Goal: Find specific page/section: Find specific page/section

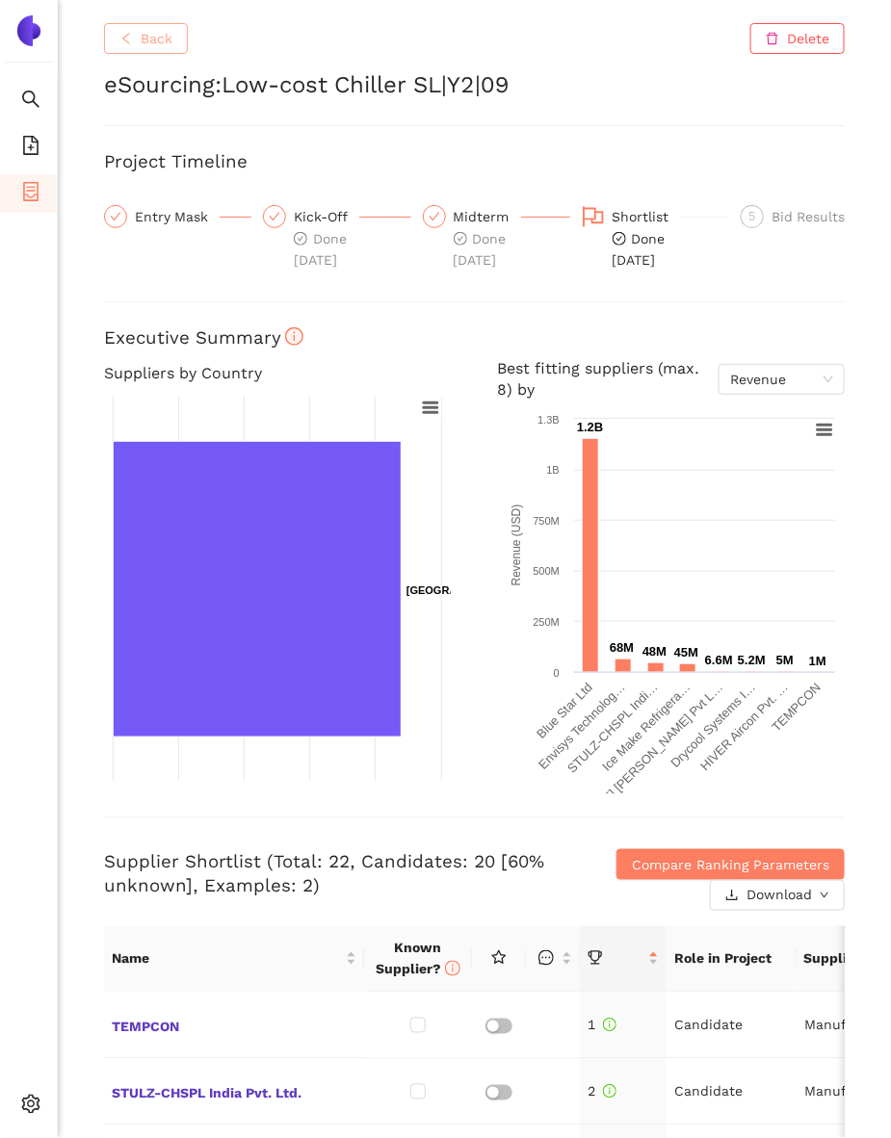
click at [135, 41] on button "Back" at bounding box center [146, 38] width 84 height 31
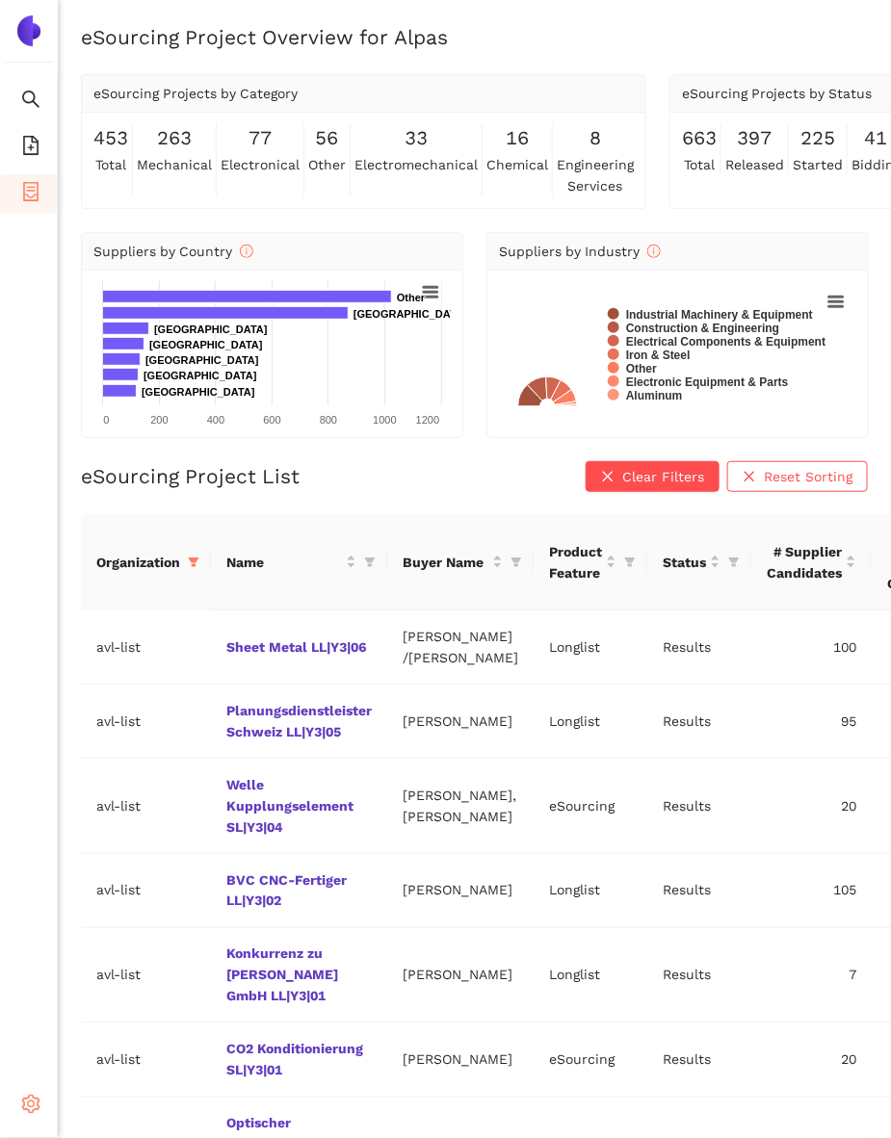
click at [26, 1099] on icon "setting" at bounding box center [31, 1104] width 18 height 19
click at [18, 1110] on div "Settings" at bounding box center [29, 1107] width 58 height 39
click at [120, 973] on span "Internal Area" at bounding box center [139, 966] width 86 height 15
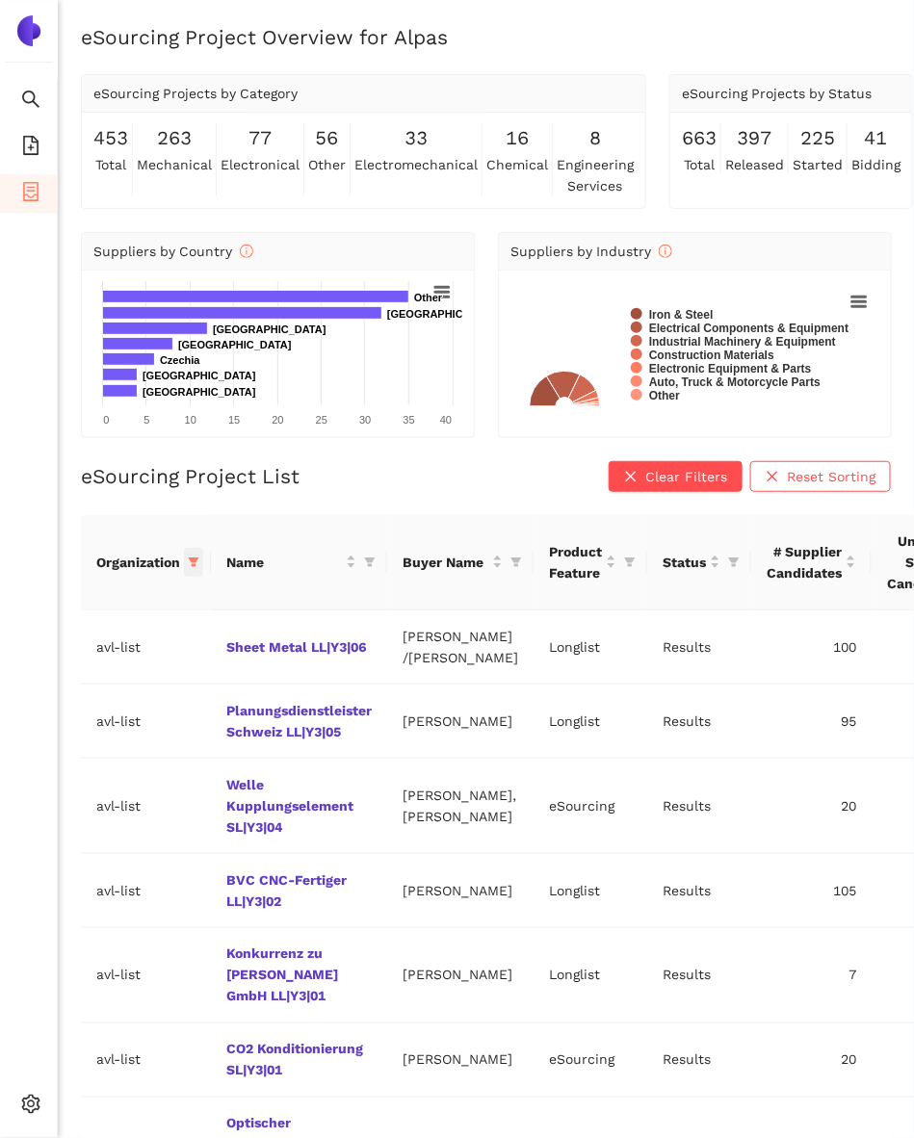
click at [197, 569] on span at bounding box center [193, 562] width 19 height 29
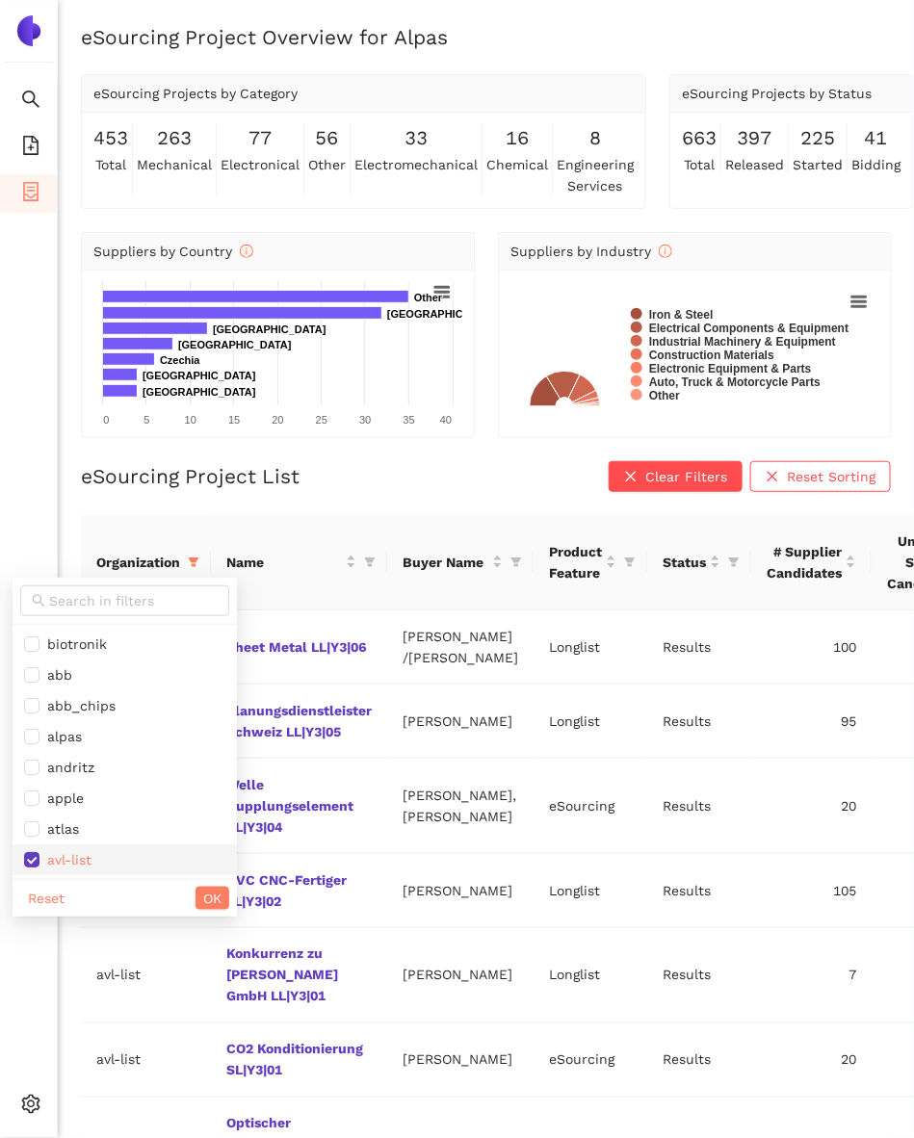
click at [74, 851] on li "avl-list" at bounding box center [125, 860] width 224 height 31
checkbox input "false"
click at [49, 897] on span "Reset" at bounding box center [46, 898] width 37 height 21
checkbox input "false"
click at [91, 604] on input "text" at bounding box center [133, 600] width 169 height 21
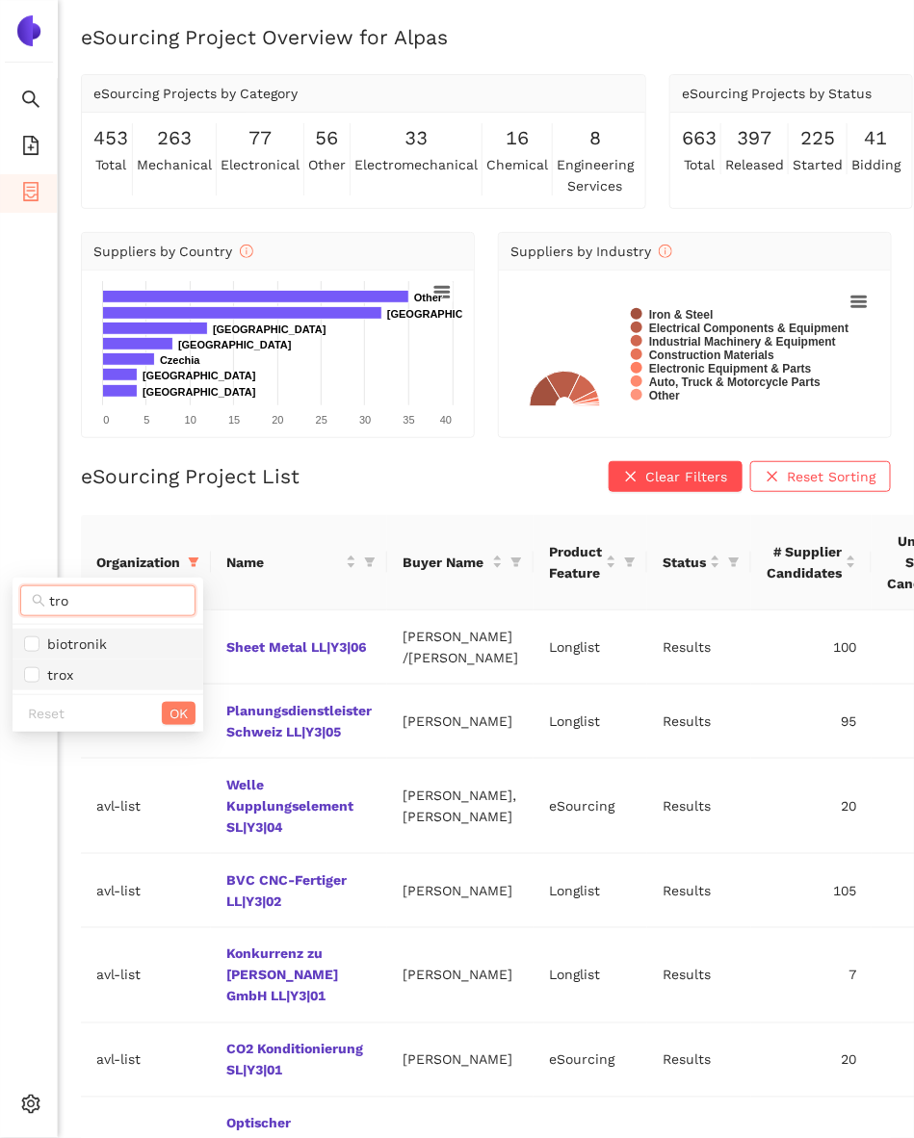
type input "tro"
click at [62, 668] on span "trox" at bounding box center [56, 674] width 34 height 15
checkbox input "true"
click at [195, 705] on button "OK" at bounding box center [179, 713] width 34 height 23
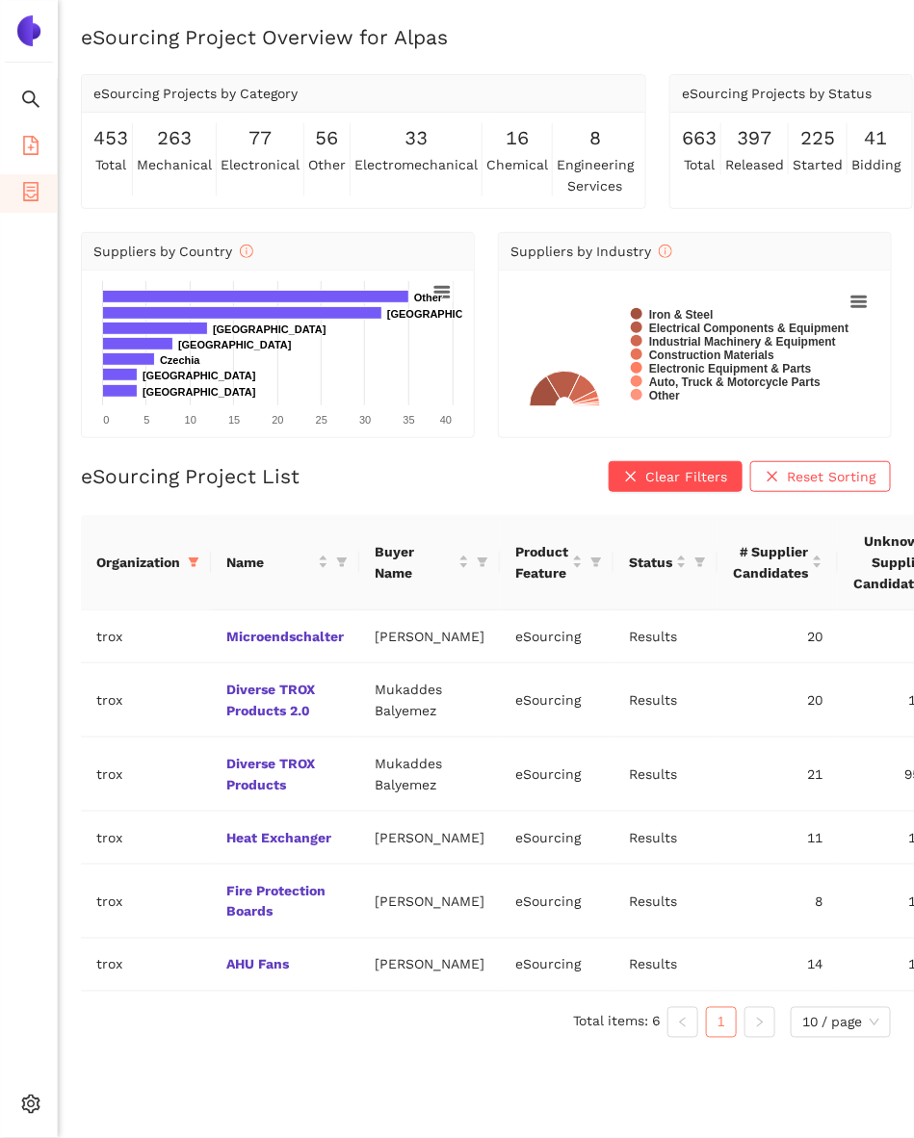
click at [34, 155] on span "file-add" at bounding box center [30, 148] width 19 height 39
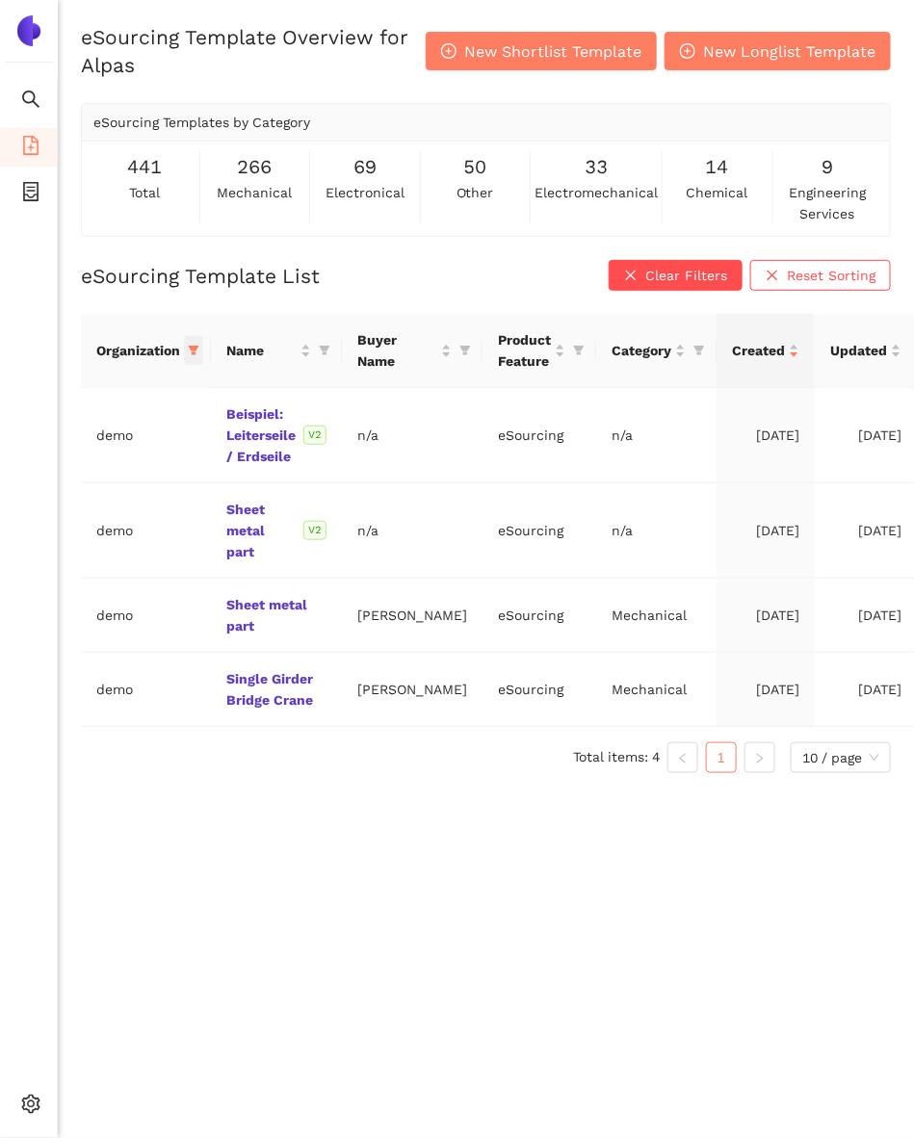
click at [193, 345] on icon "filter" at bounding box center [194, 351] width 12 height 12
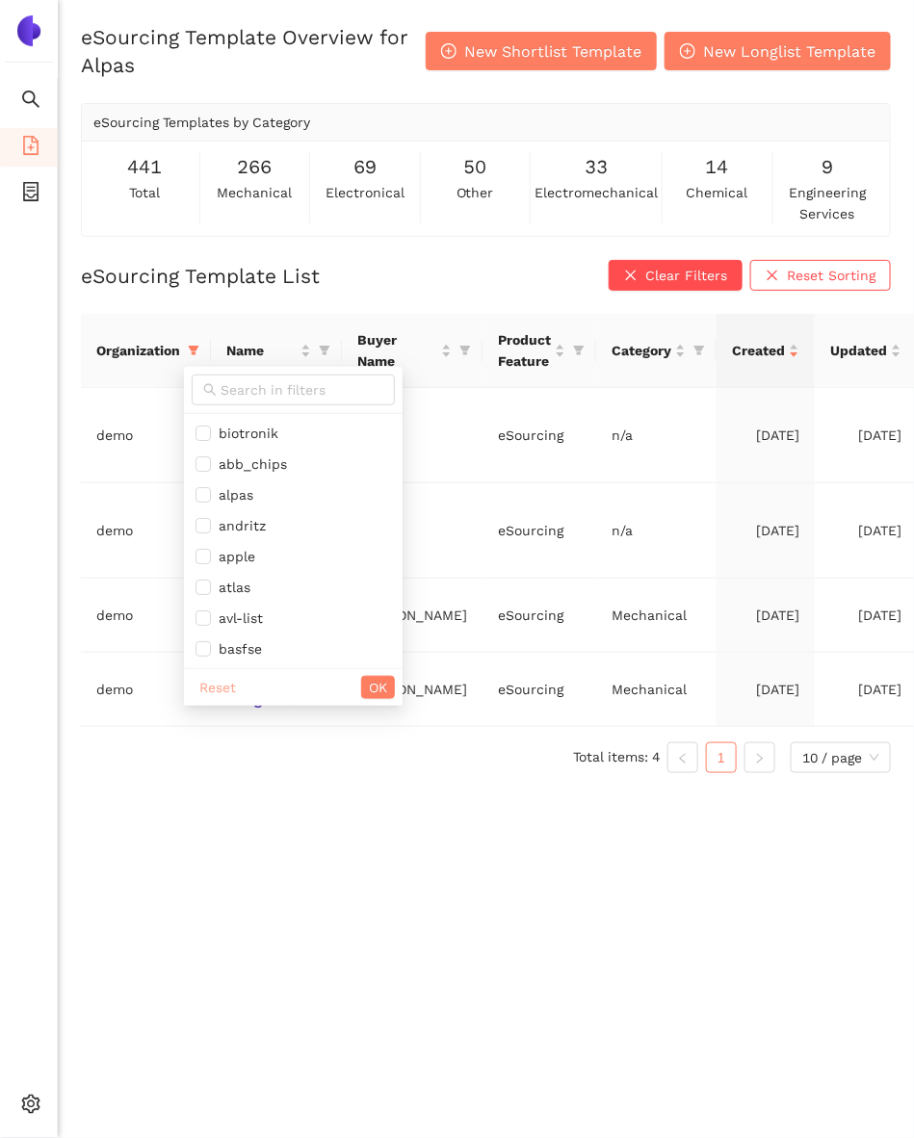
click at [211, 679] on span "Reset" at bounding box center [217, 687] width 37 height 21
checkbox input "false"
click at [234, 395] on input "text" at bounding box center [302, 389] width 163 height 21
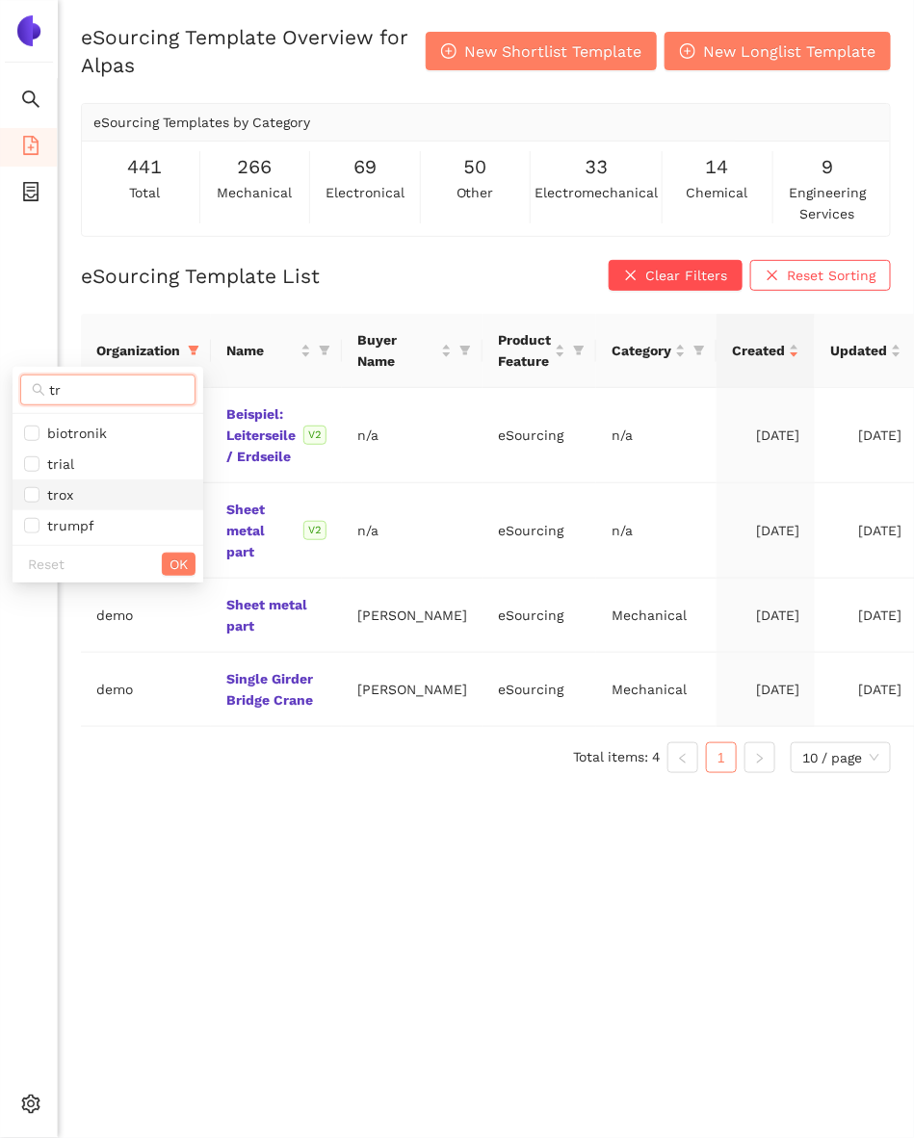
type input "tr"
click at [121, 504] on span "trox" at bounding box center [108, 494] width 168 height 21
checkbox input "true"
click at [170, 568] on span "OK" at bounding box center [178, 564] width 18 height 21
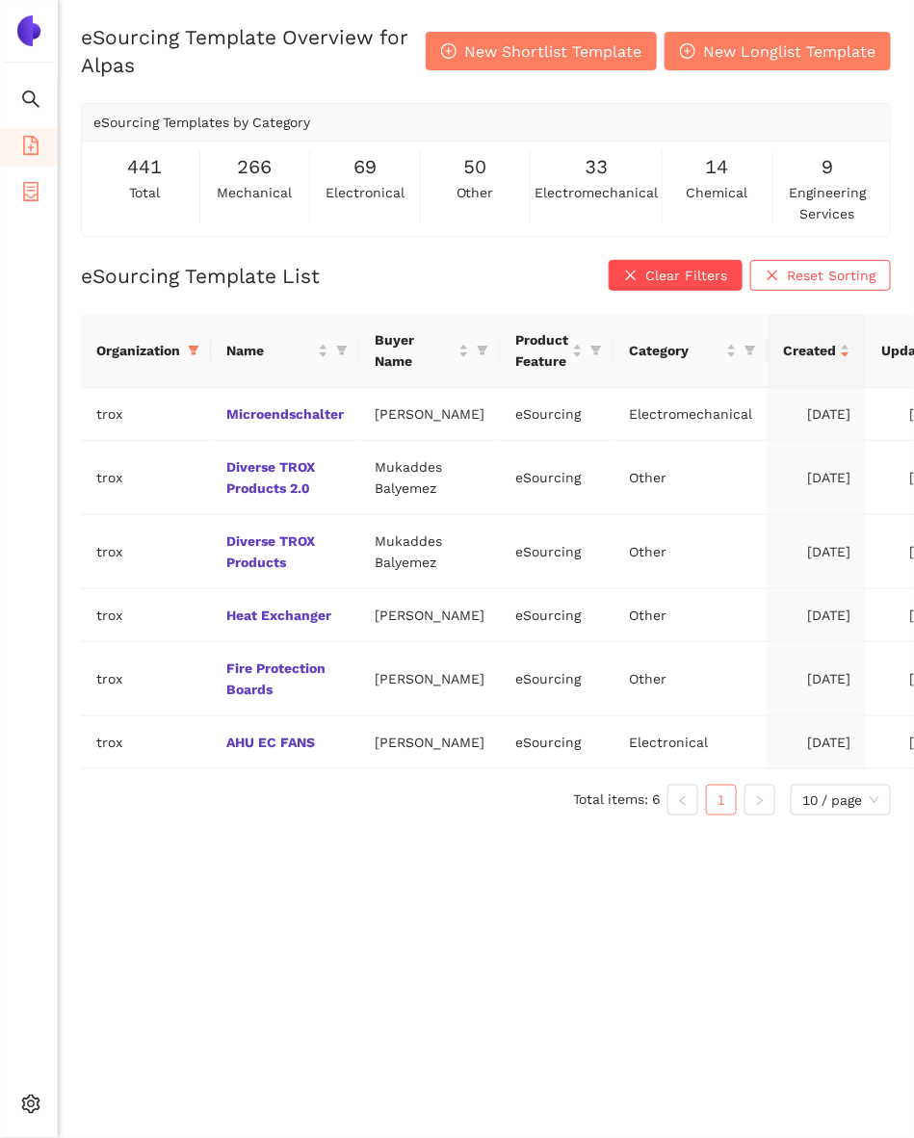
click at [39, 183] on icon "container" at bounding box center [30, 191] width 19 height 19
